Goal: Task Accomplishment & Management: Manage account settings

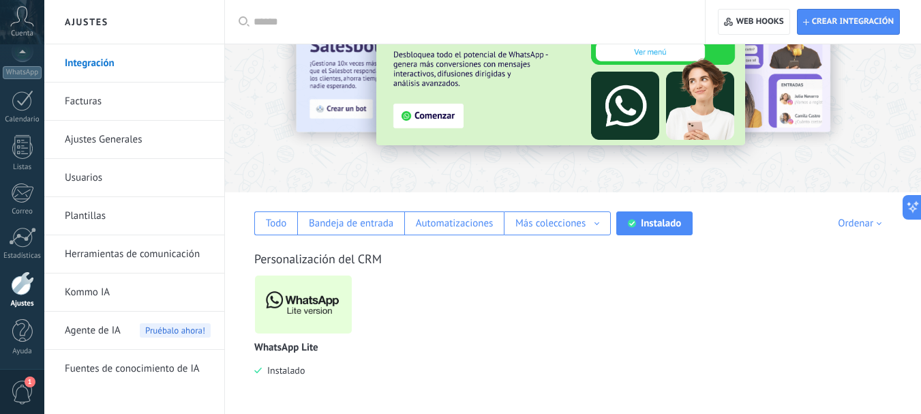
click at [322, 305] on img at bounding box center [303, 304] width 97 height 66
